Goal: Communication & Community: Answer question/provide support

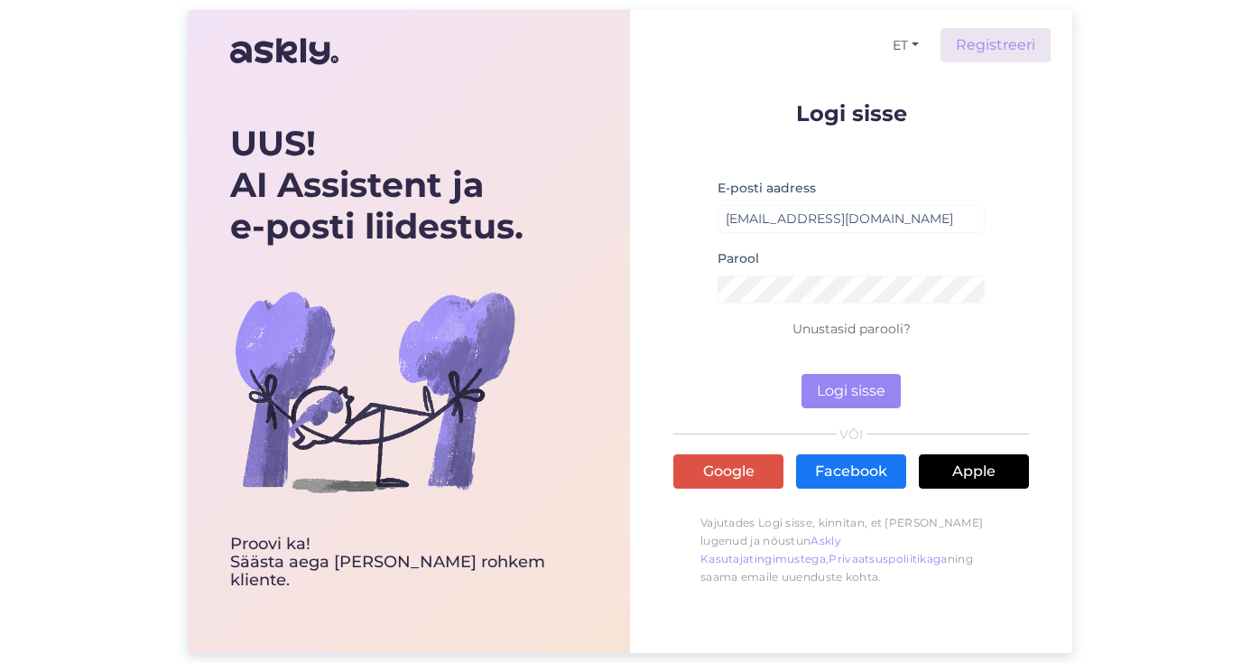
click at [850, 392] on button "Logi sisse" at bounding box center [851, 391] width 99 height 34
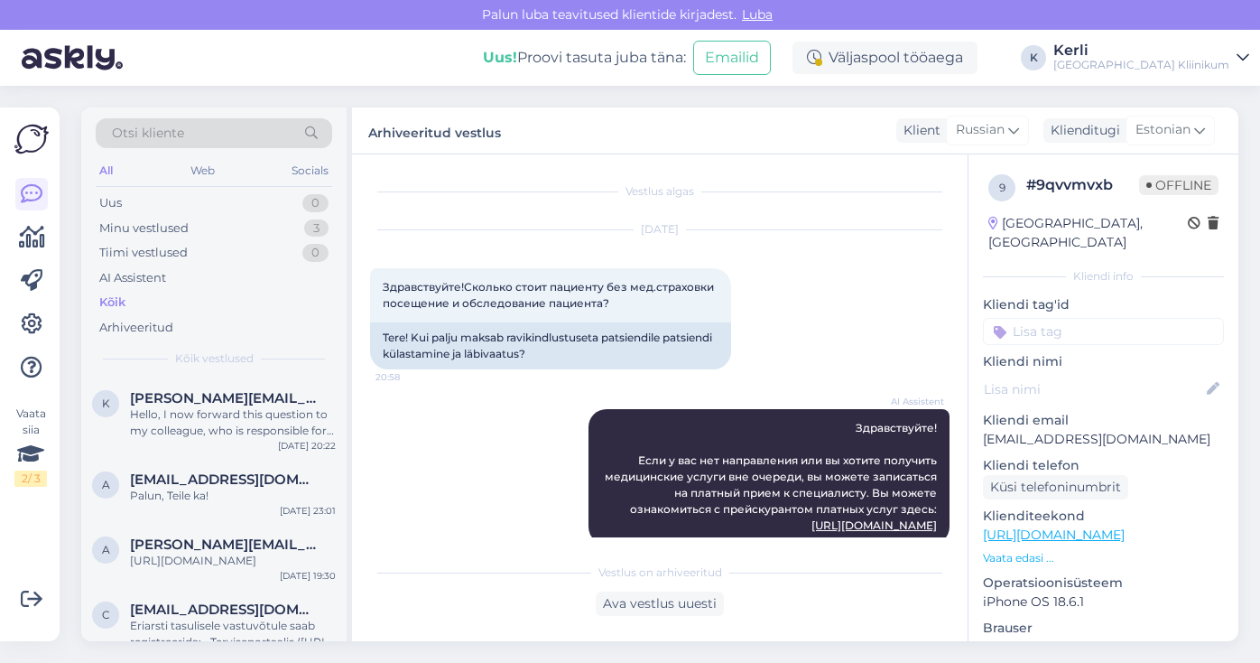
scroll to position [596, 0]
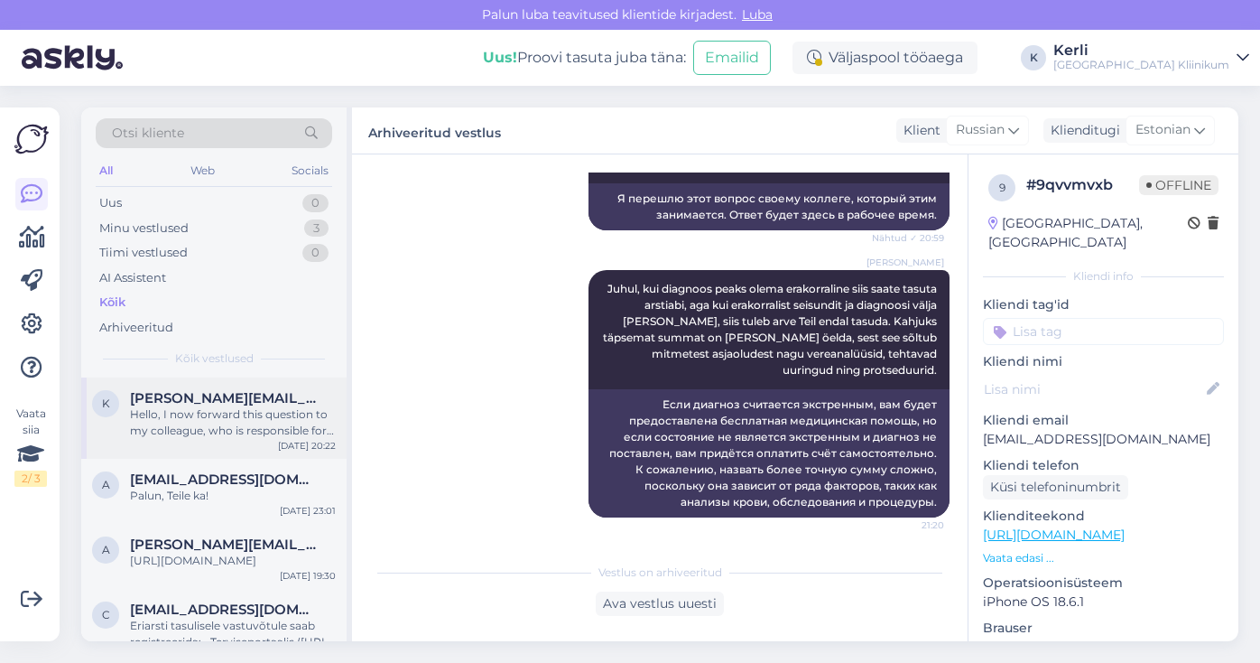
click at [249, 377] on div "k [PERSON_NAME][EMAIL_ADDRESS][DOMAIN_NAME] Hello, I now forward this question …" at bounding box center [213, 417] width 265 height 81
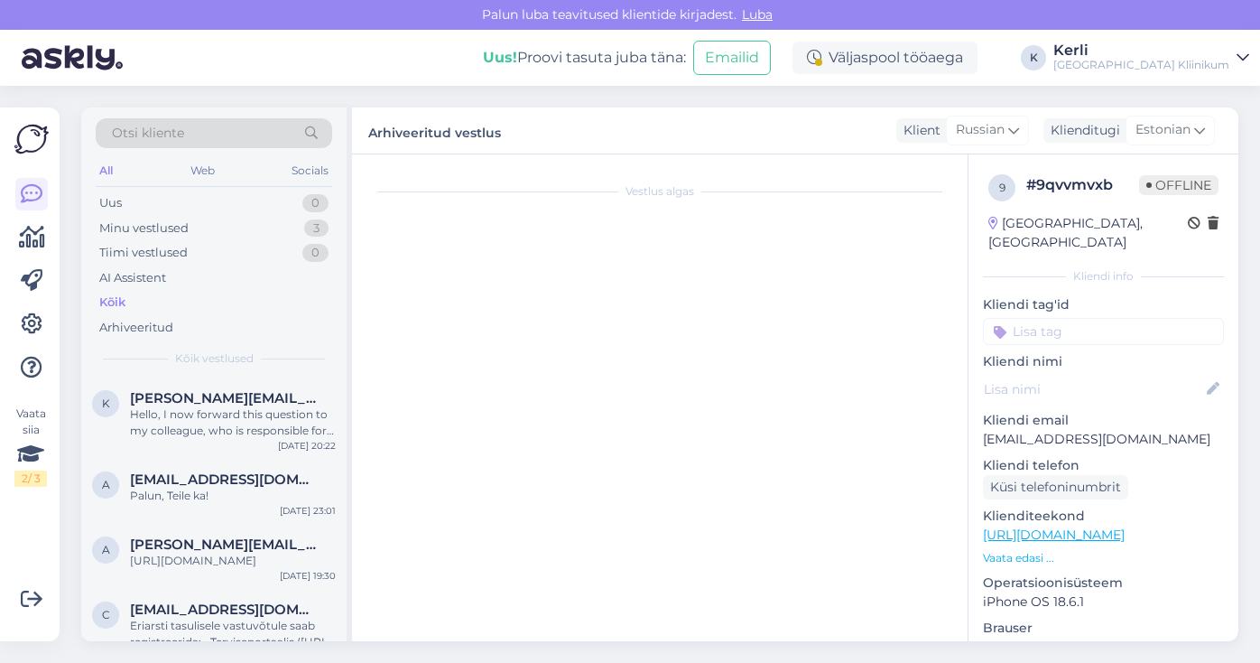
click at [282, 373] on div "Otsi kliente All Web Socials Uus 0 Minu vestlused 3 Tiimi vestlused 0 AI Assist…" at bounding box center [213, 242] width 265 height 270
click at [238, 400] on span "[PERSON_NAME][EMAIL_ADDRESS][DOMAIN_NAME]" at bounding box center [224, 398] width 188 height 16
click at [230, 397] on span "[PERSON_NAME][EMAIL_ADDRESS][DOMAIN_NAME]" at bounding box center [224, 398] width 188 height 16
click at [161, 227] on div "Minu vestlused" at bounding box center [143, 228] width 89 height 18
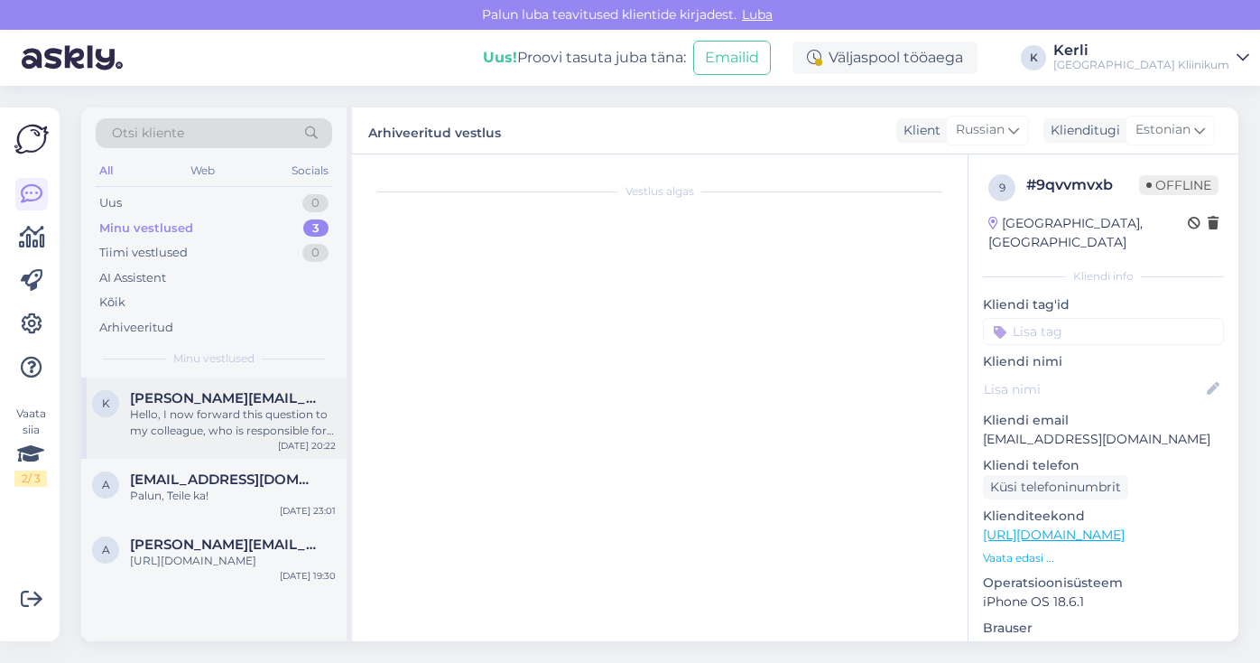
click at [206, 448] on div "k kristofer.kuldmets@gmail.com Hello, I now forward this question to my colleag…" at bounding box center [213, 417] width 265 height 81
click at [275, 410] on div "Hello, I now forward this question to my colleague, who is responsible for this…" at bounding box center [233, 422] width 206 height 33
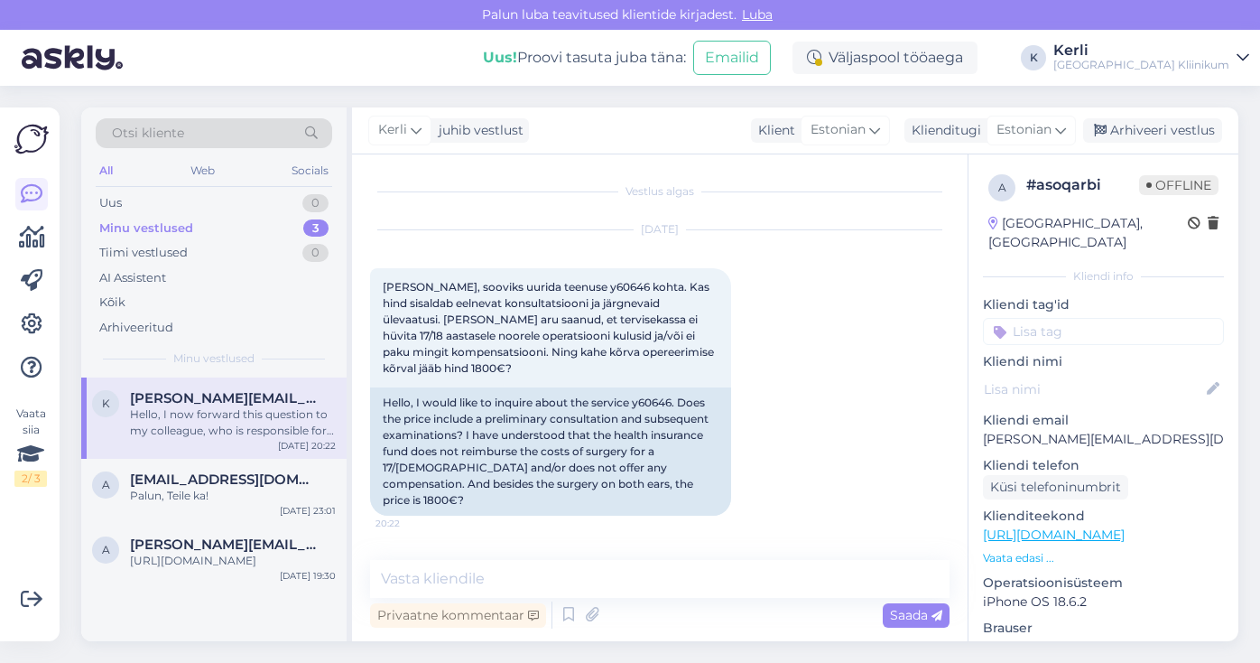
scroll to position [43, 0]
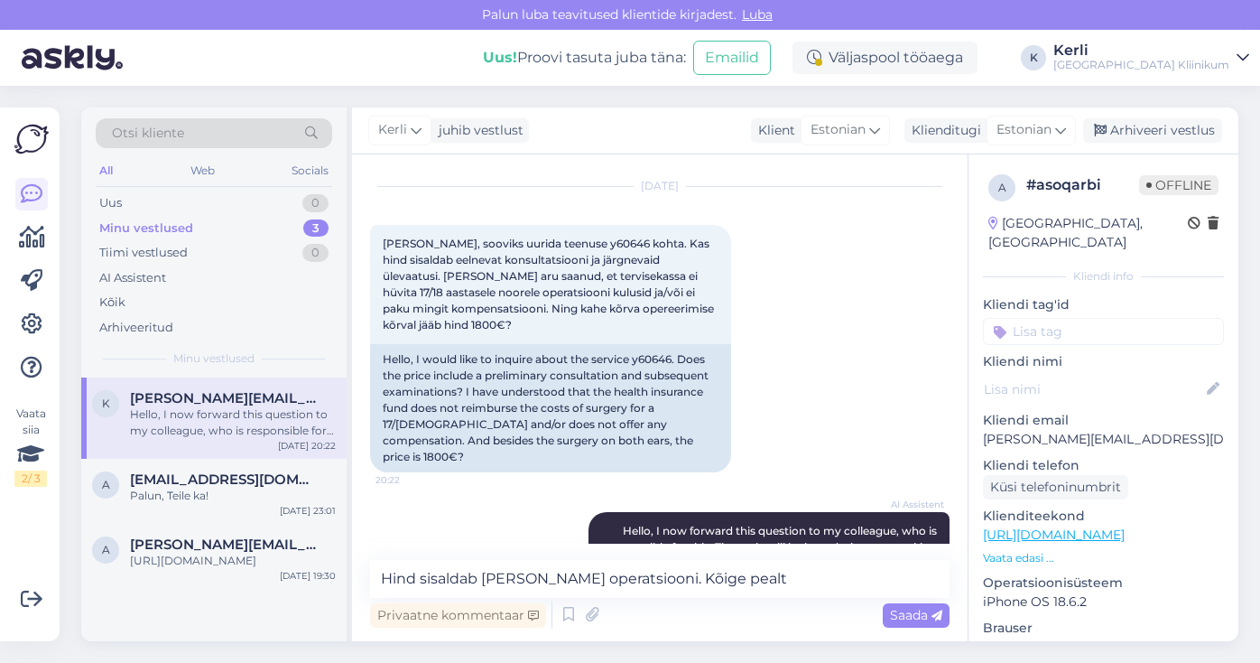
click at [503, 565] on textarea "Hind sisaldab [PERSON_NAME] operatsiooni. Kõige pealt" at bounding box center [660, 579] width 580 height 38
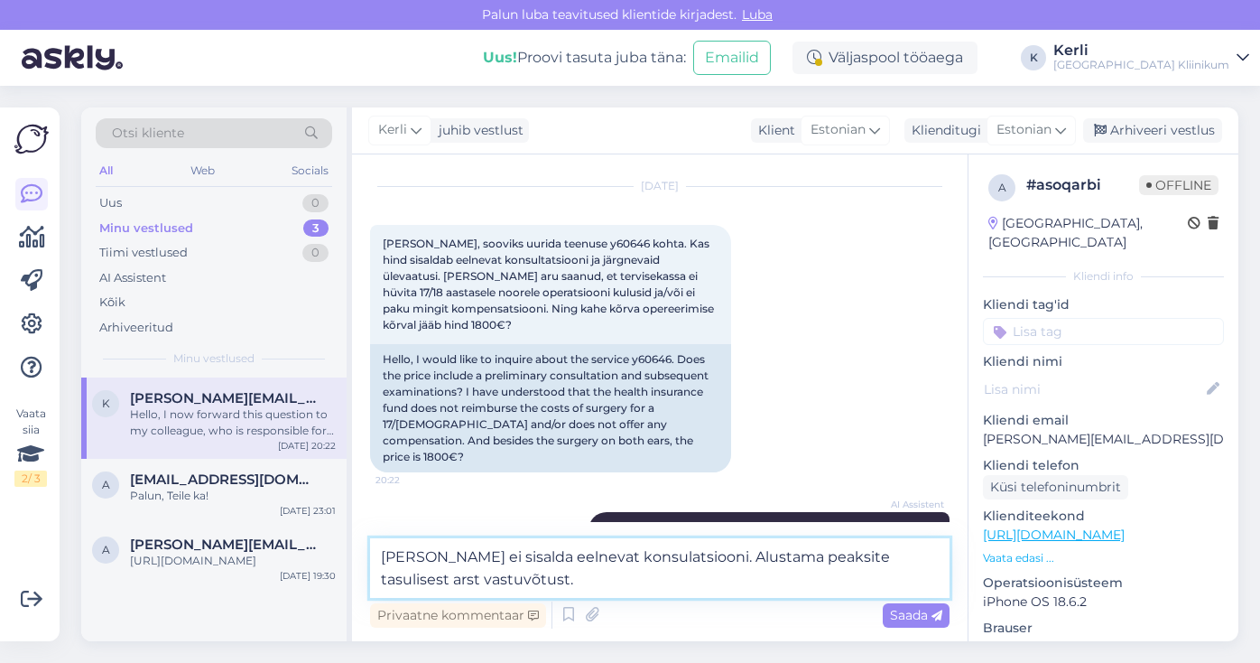
scroll to position [68, 0]
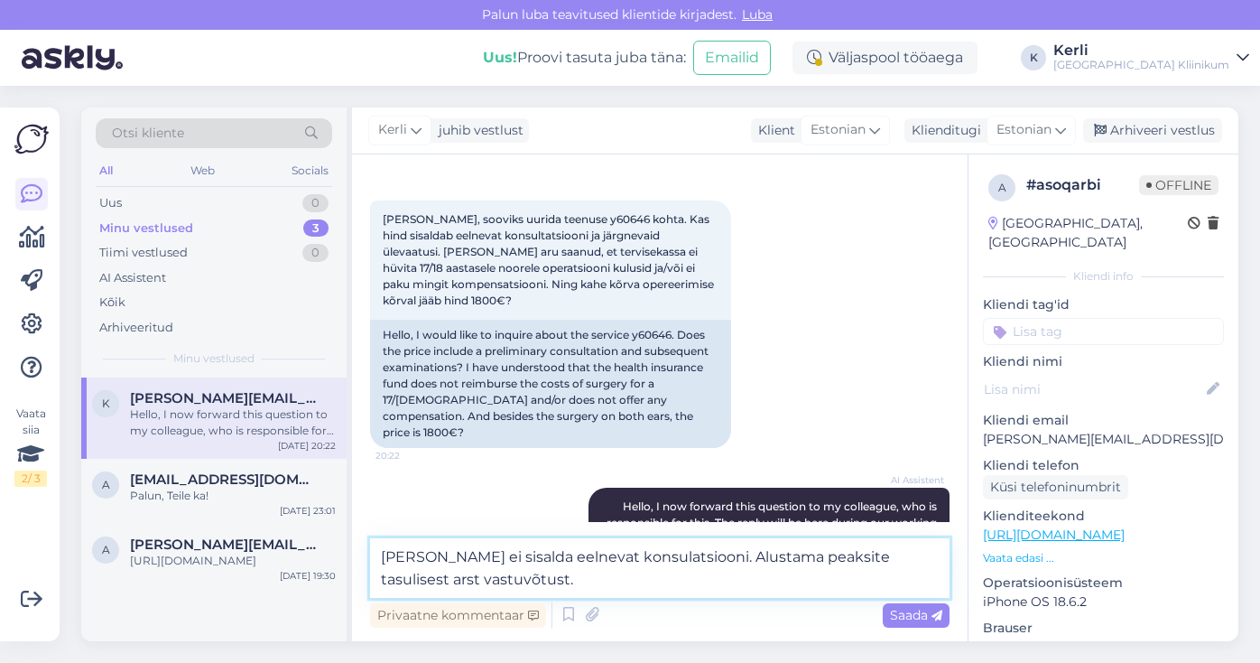
click at [905, 553] on textarea "[PERSON_NAME] ei sisalda eelnevat konsulatsiooni. Alustama peaksite tasulisest …" at bounding box center [660, 568] width 580 height 60
click at [518, 585] on textarea "[PERSON_NAME] ei sisalda eelnevat konsulatsiooni. Alustama peaksite tasulisest …" at bounding box center [660, 568] width 580 height 60
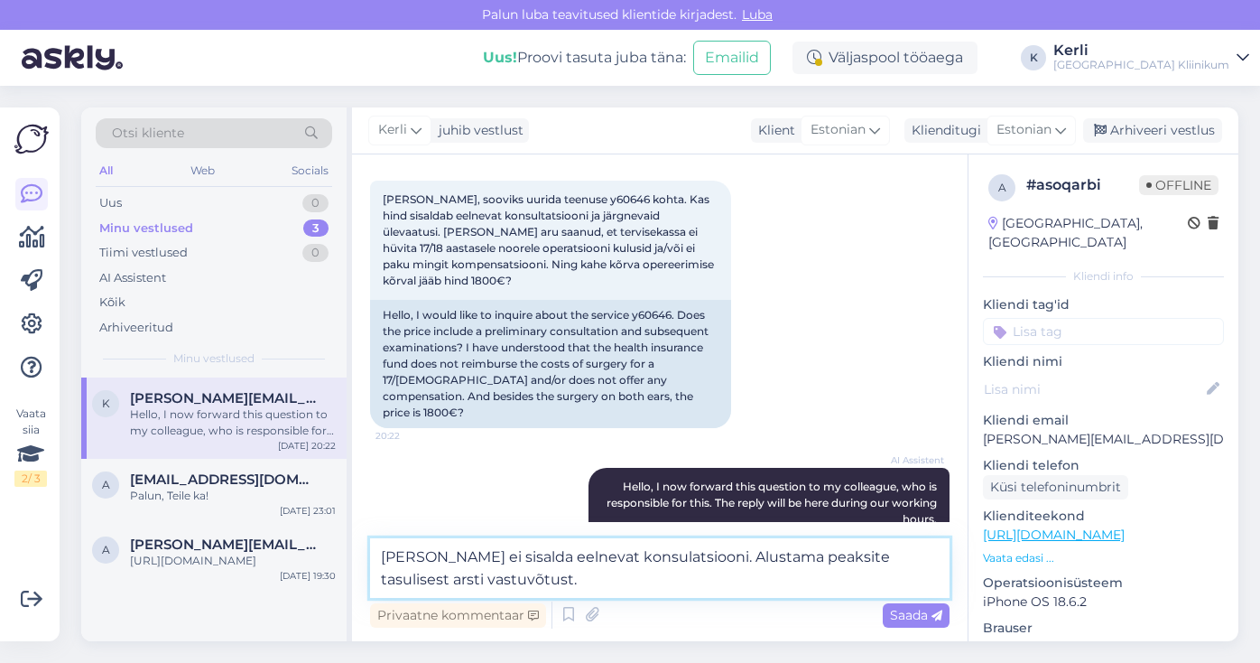
scroll to position [89, 0]
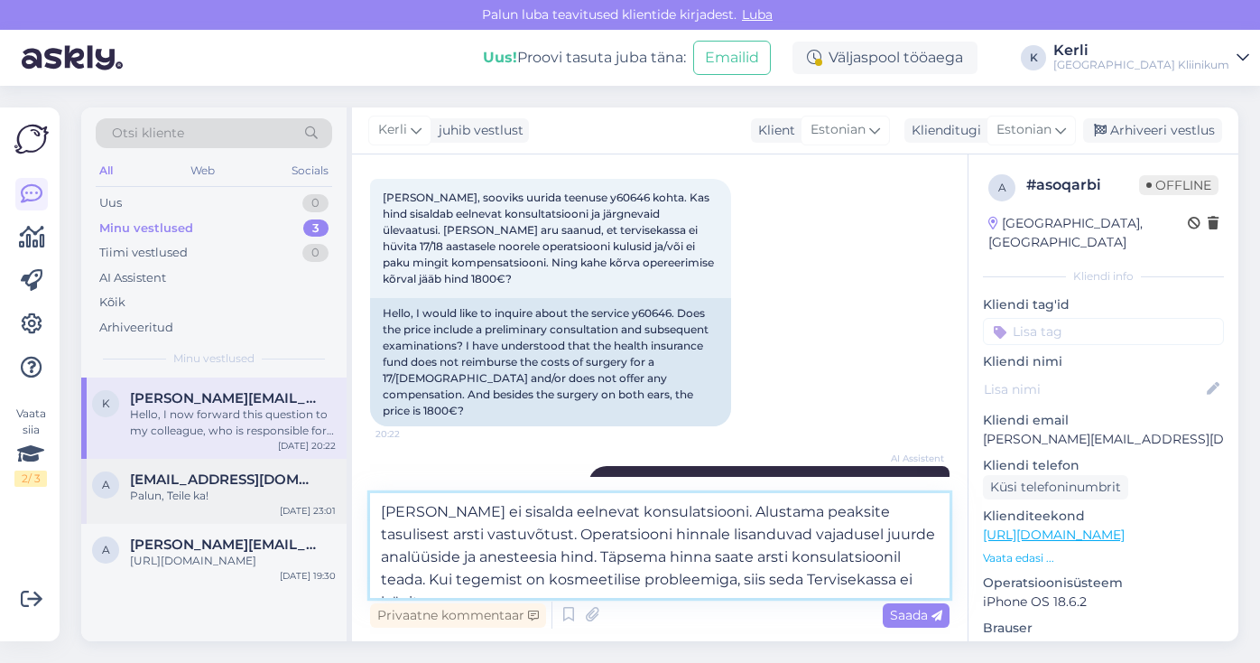
drag, startPoint x: 901, startPoint y: 576, endPoint x: 339, endPoint y: 491, distance: 568.0
click at [339, 491] on div "Otsi kliente All Web Socials Uus 0 Minu vestlused 3 Tiimi vestlused 0 AI Assist…" at bounding box center [659, 374] width 1157 height 534
click at [617, 562] on textarea "[PERSON_NAME] ei sisalda eelnevat konsulatsiooni. Alustama peaksite tasulisest …" at bounding box center [660, 545] width 580 height 105
drag, startPoint x: 670, startPoint y: 559, endPoint x: 895, endPoint y: 560, distance: 224.8
click at [895, 560] on textarea "[PERSON_NAME] ei sisalda eelnevat konsulatsiooni. Alustama peaksite tasulisest …" at bounding box center [660, 545] width 580 height 105
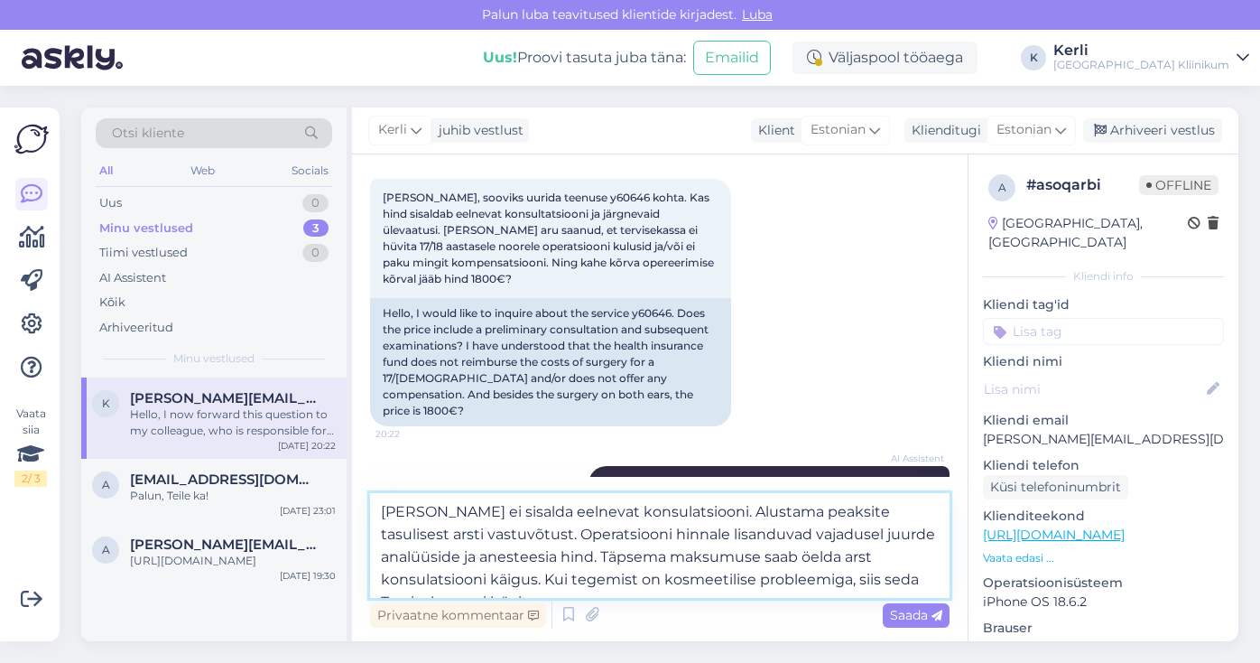
click at [944, 583] on textarea "[PERSON_NAME] ei sisalda eelnevat konsulatsiooni. Alustama peaksite tasulisest …" at bounding box center [660, 545] width 580 height 105
click at [499, 557] on textarea "[PERSON_NAME] ei sisalda eelnevat konsulatsiooni. Alustama peaksite tasulisest …" at bounding box center [660, 545] width 580 height 105
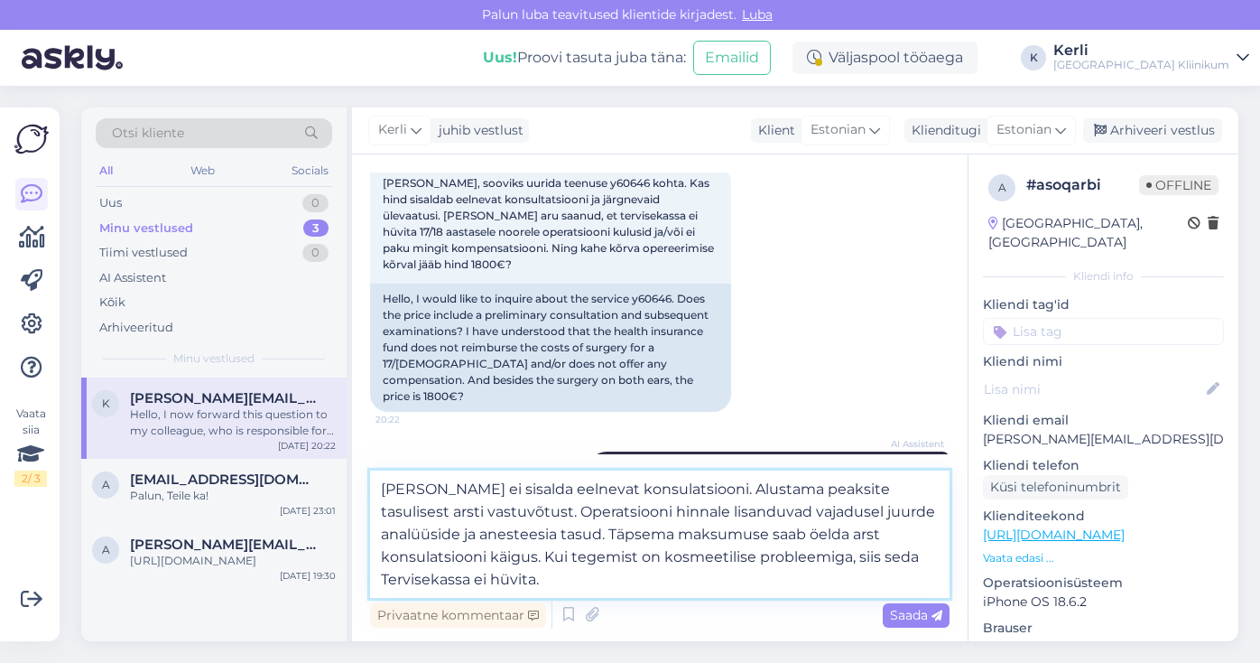
scroll to position [123, 0]
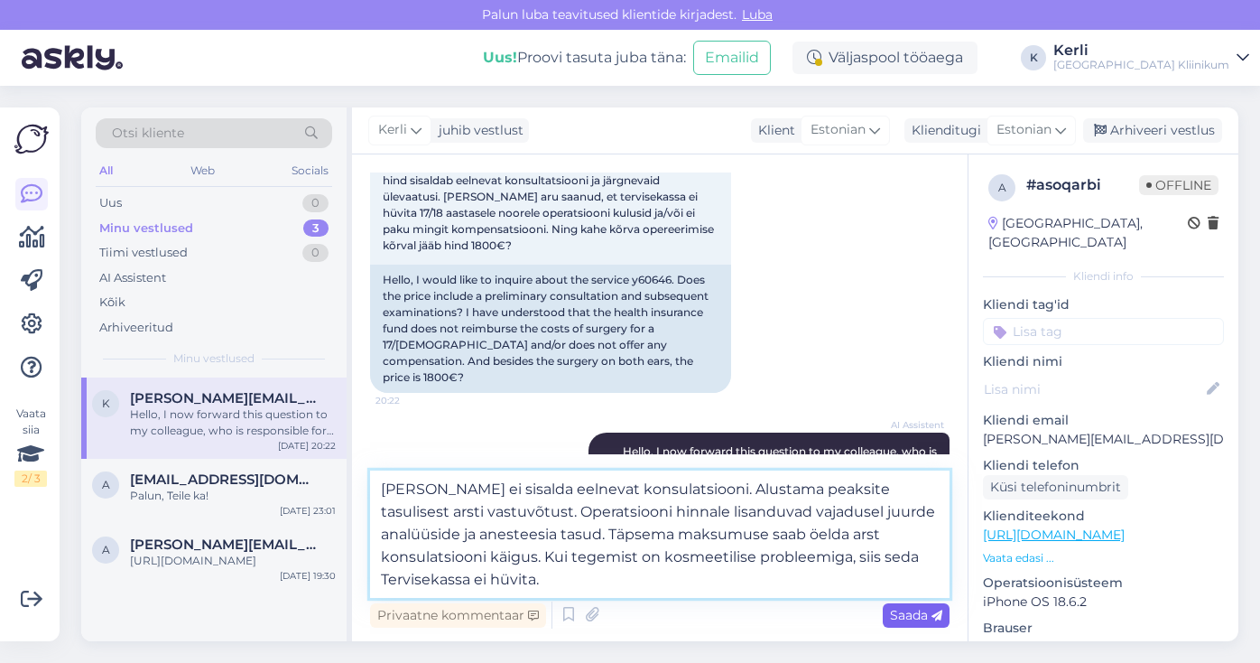
type textarea "[PERSON_NAME] ei sisalda eelnevat konsulatsiooni. Alustama peaksite tasulisest …"
click at [919, 618] on span "Saada" at bounding box center [916, 615] width 52 height 16
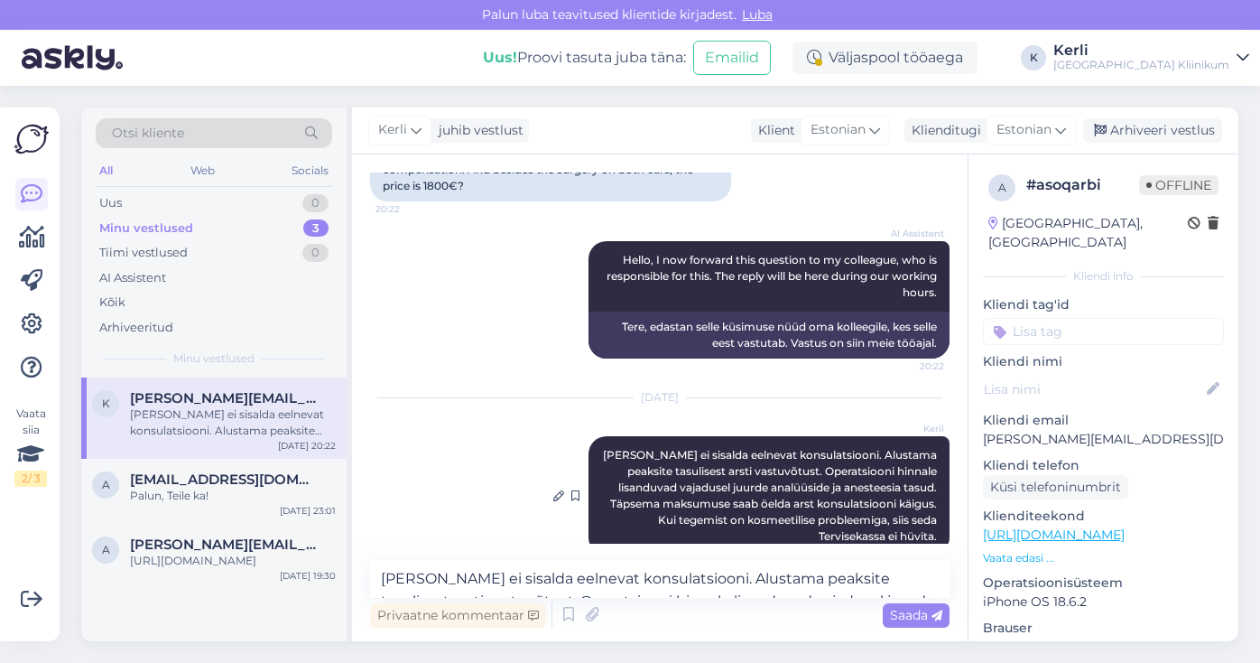
scroll to position [313, 0]
